Goal: Information Seeking & Learning: Learn about a topic

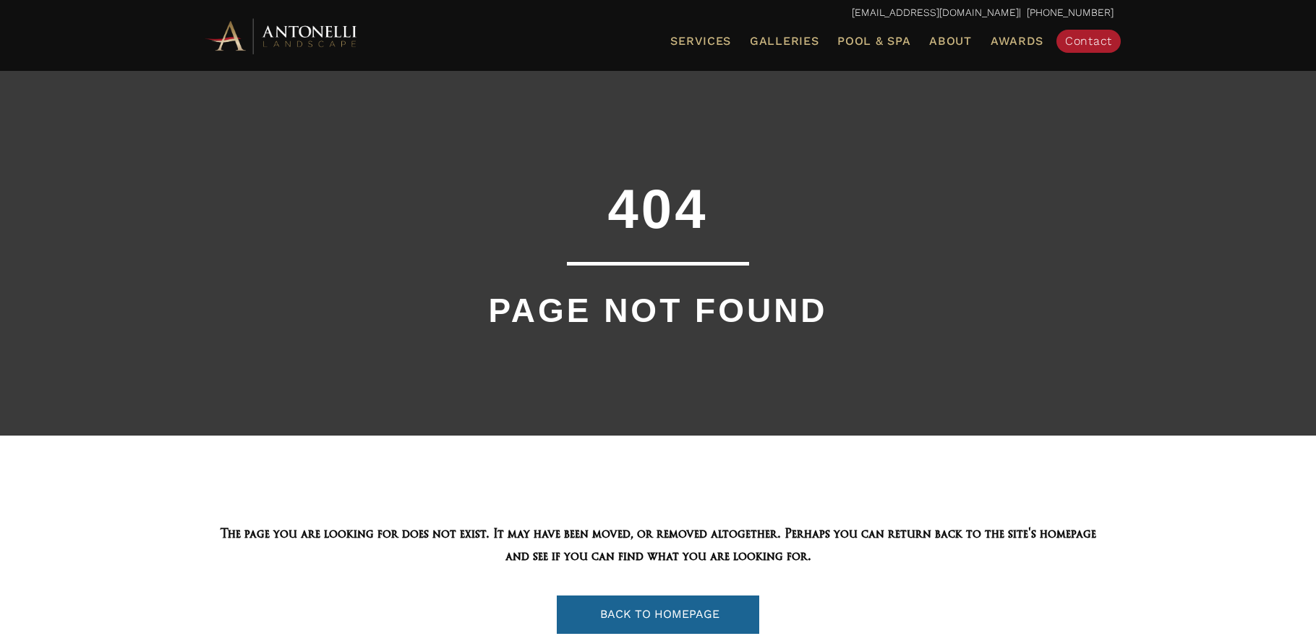
click at [1164, 98] on div "404 PAGE NOT FOUND" at bounding box center [658, 252] width 1316 height 366
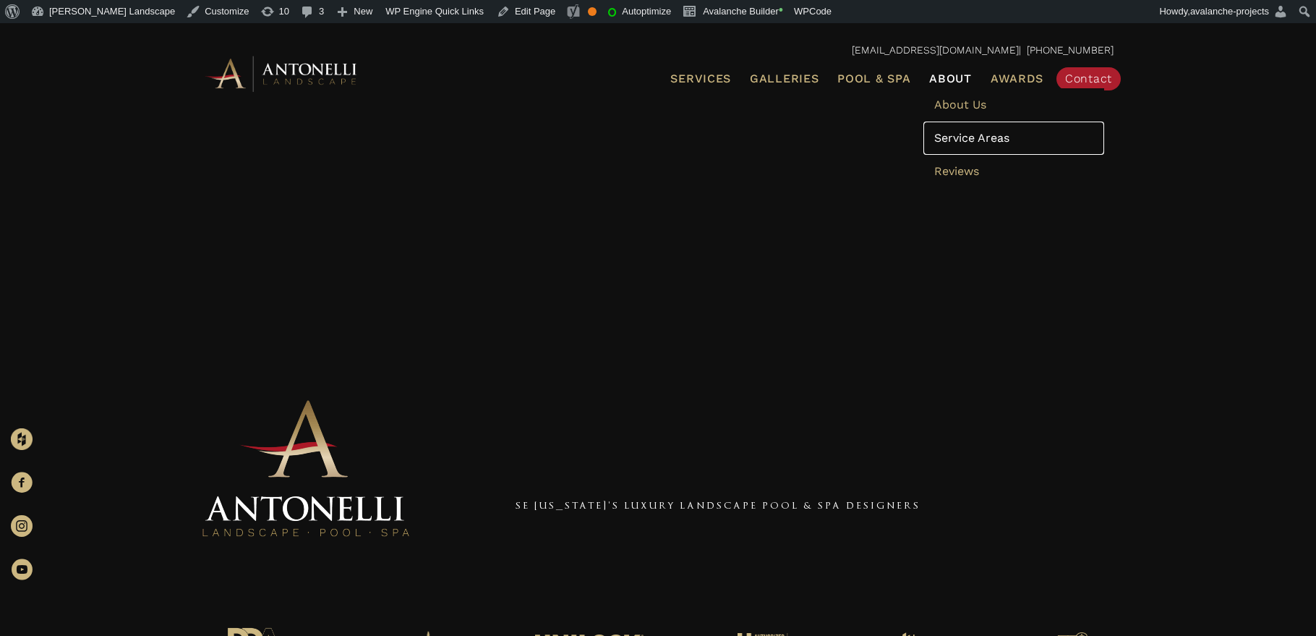
click at [972, 133] on span "Service Areas" at bounding box center [971, 138] width 75 height 14
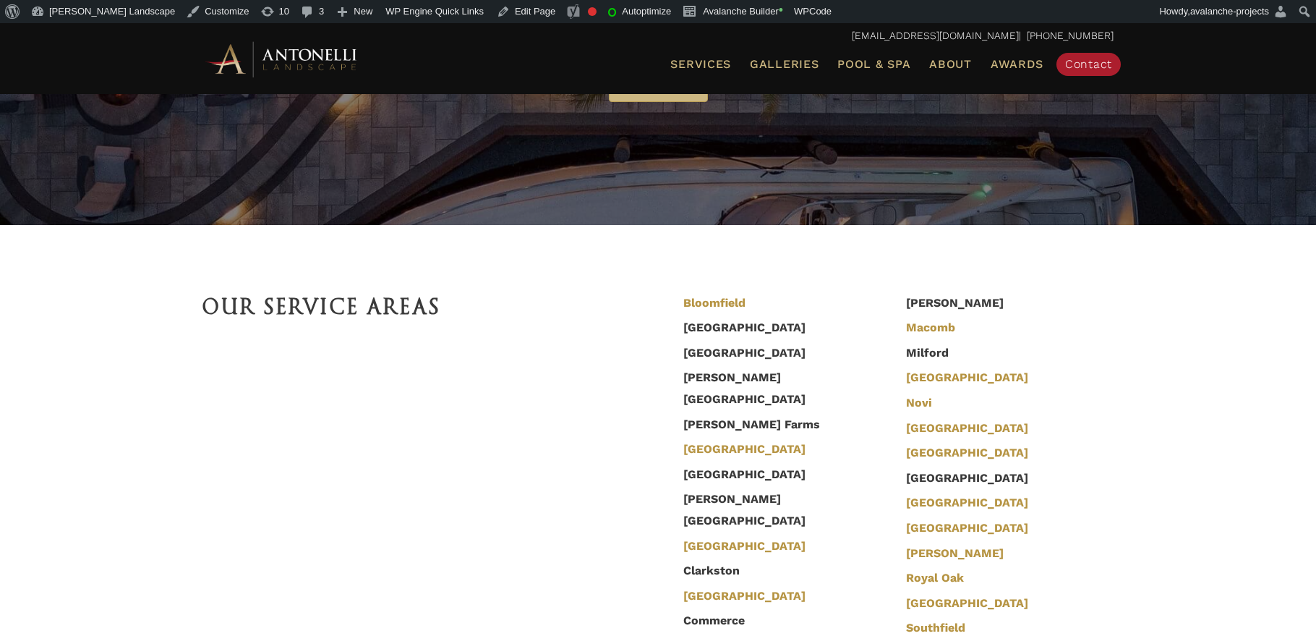
scroll to position [276, 0]
click at [704, 303] on link "Bloomfield" at bounding box center [719, 303] width 62 height 16
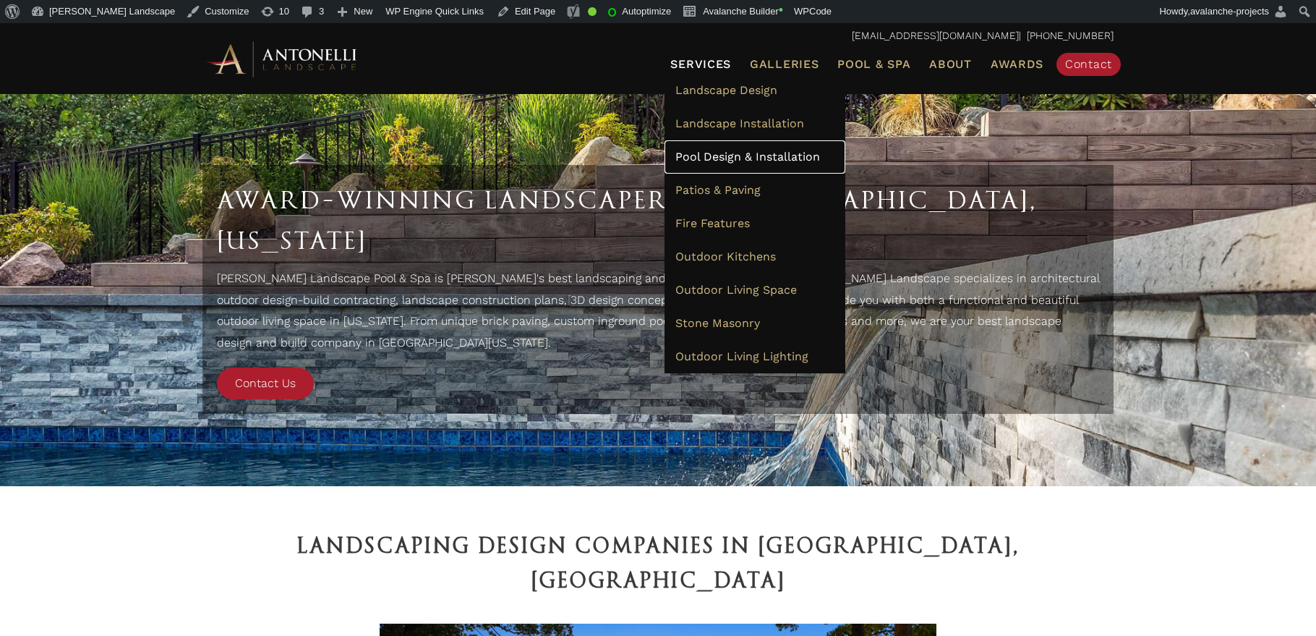
click at [705, 150] on span "Pool Design & Installation" at bounding box center [747, 157] width 145 height 14
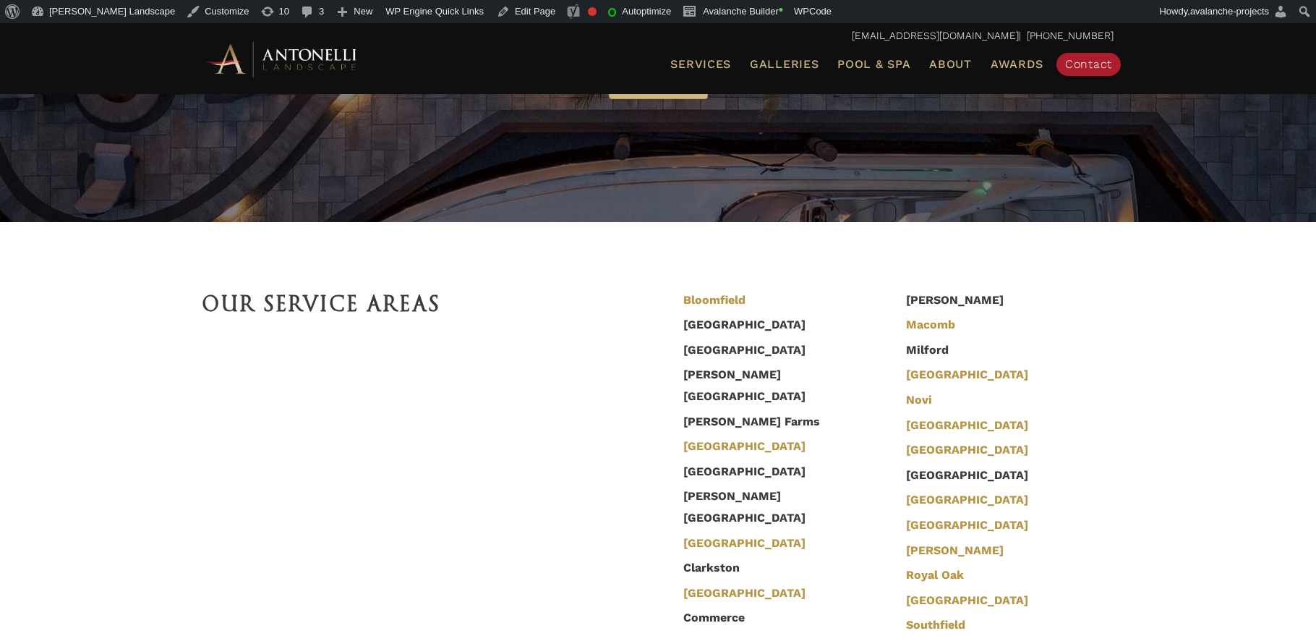
scroll to position [278, 0]
click at [700, 438] on link "Birmingham" at bounding box center [749, 446] width 122 height 16
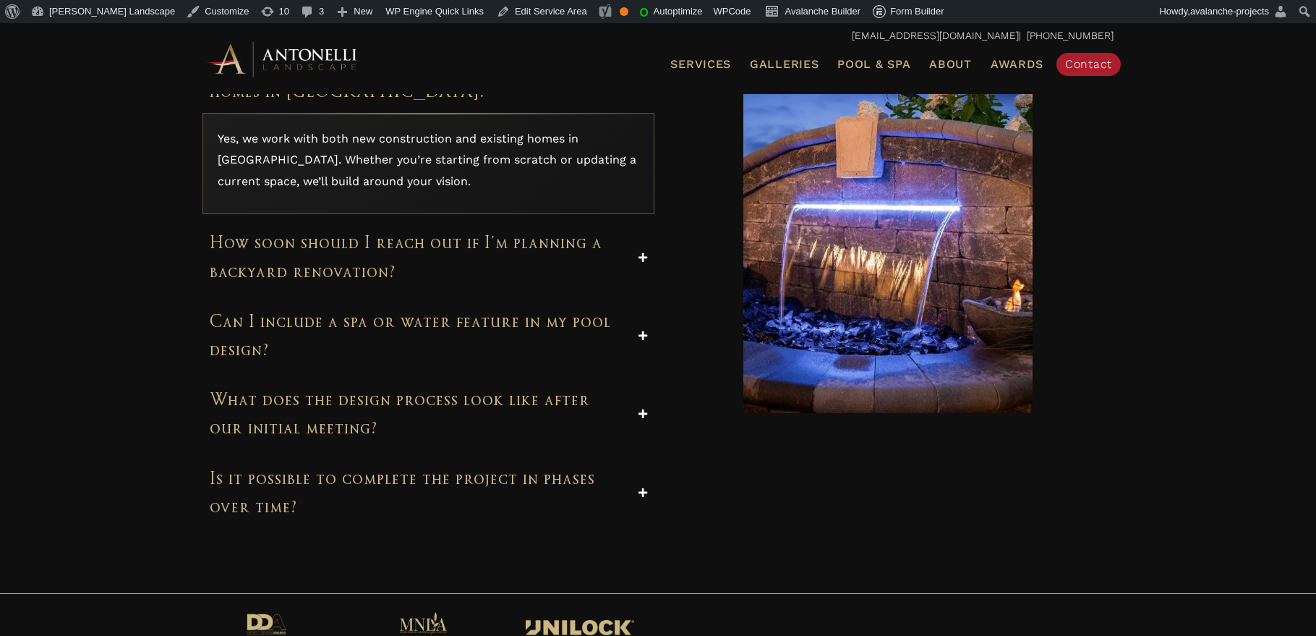
scroll to position [5597, 0]
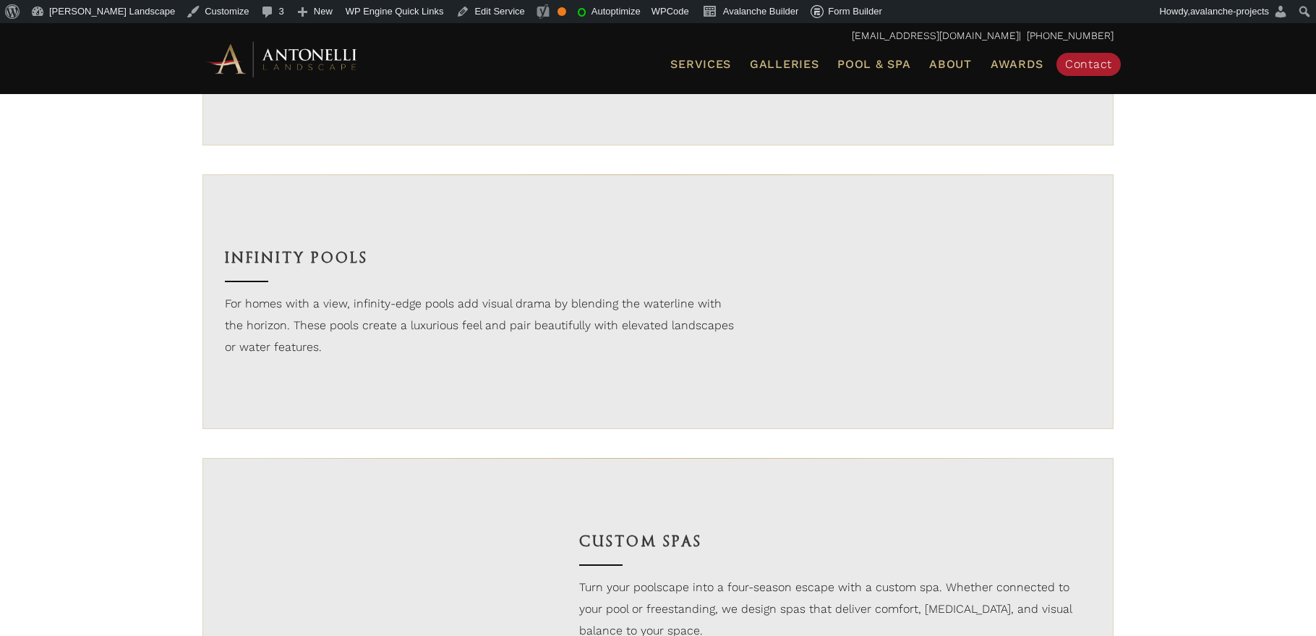
scroll to position [1825, 0]
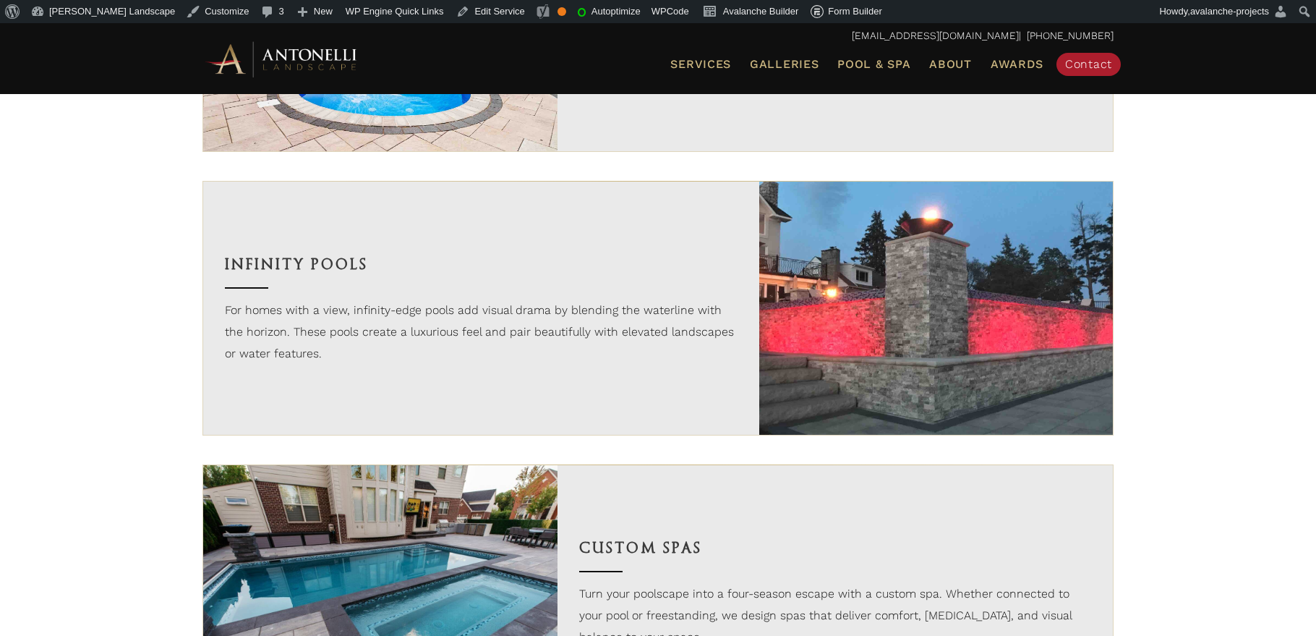
click at [320, 268] on h3 "Infinity Pools" at bounding box center [481, 264] width 513 height 25
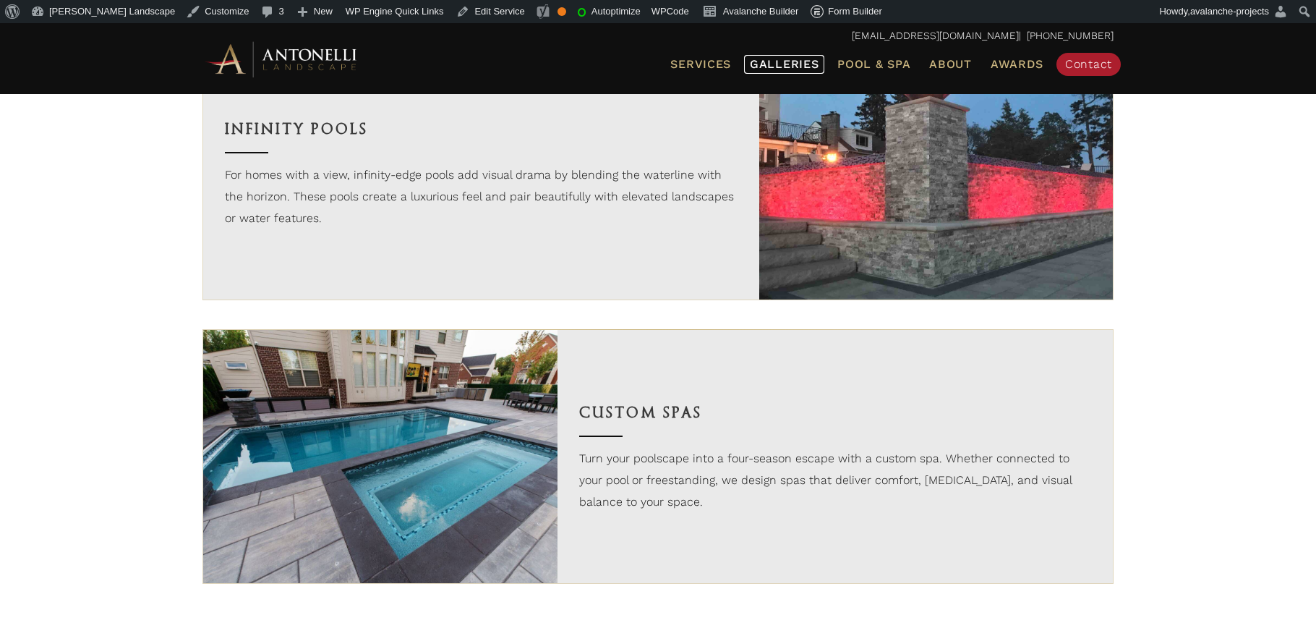
click at [777, 69] on span "Galleries" at bounding box center [784, 64] width 69 height 14
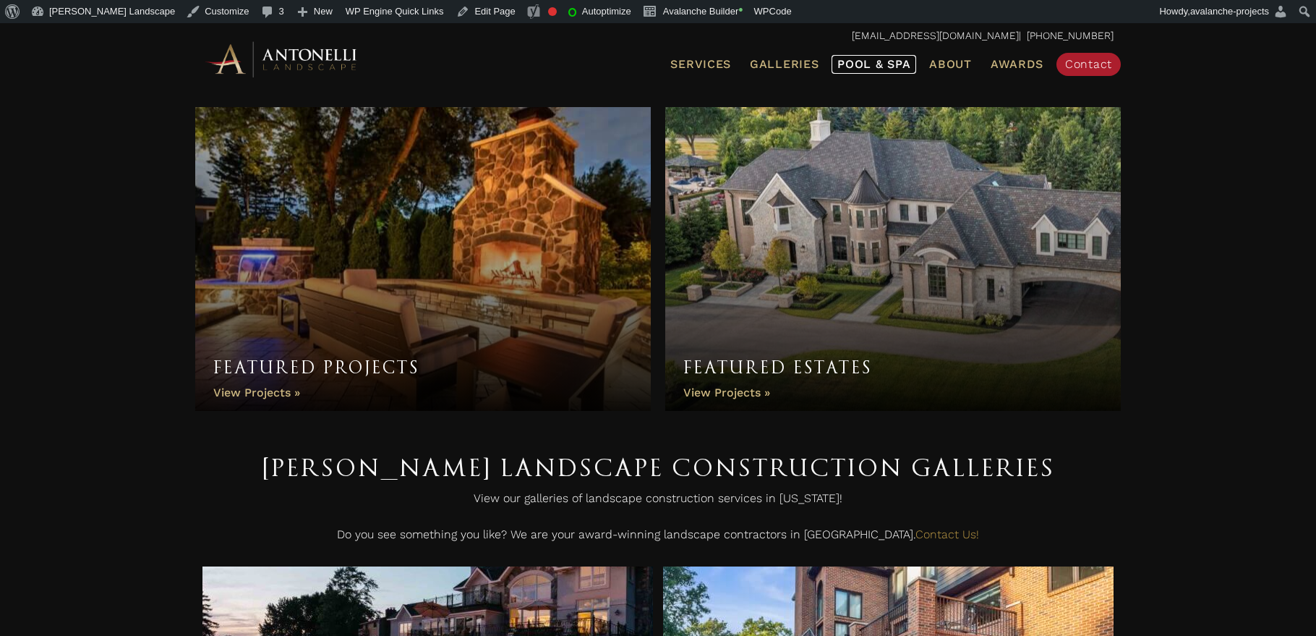
click at [861, 70] on span "Pool & Spa" at bounding box center [873, 64] width 73 height 14
